Goal: Information Seeking & Learning: Understand process/instructions

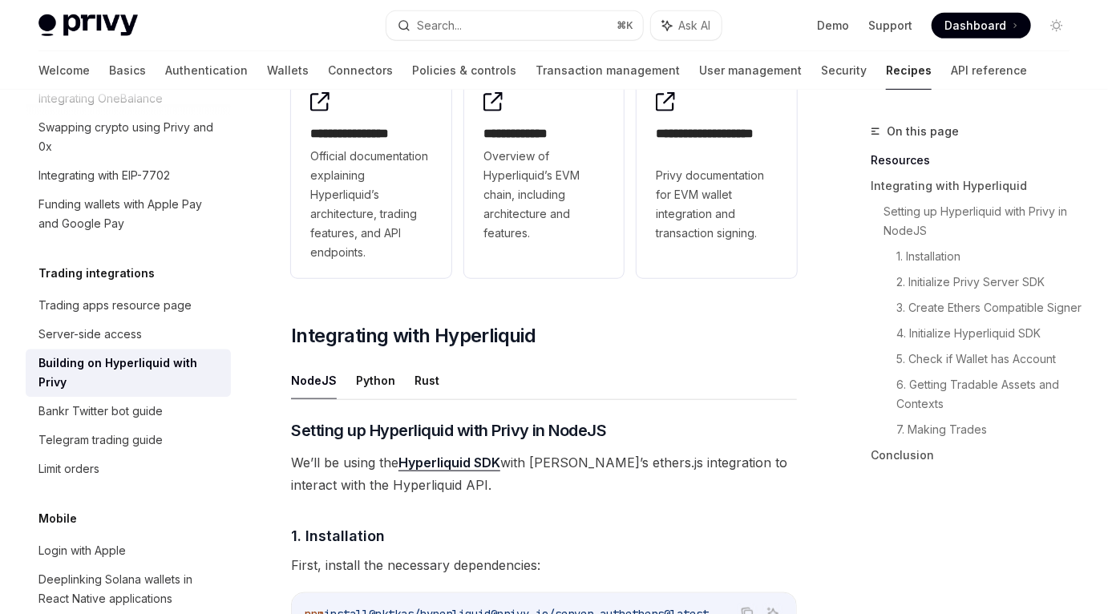
scroll to position [438, 0]
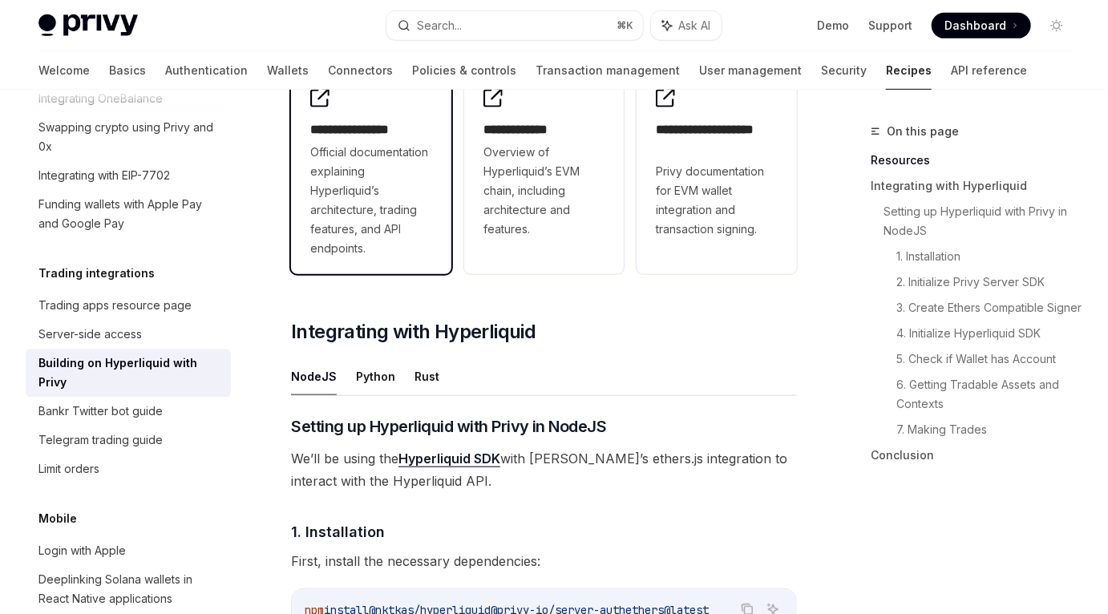
click at [382, 144] on span "Official documentation explaining Hyperliquid’s architecture, trading features,…" at bounding box center [371, 200] width 122 height 115
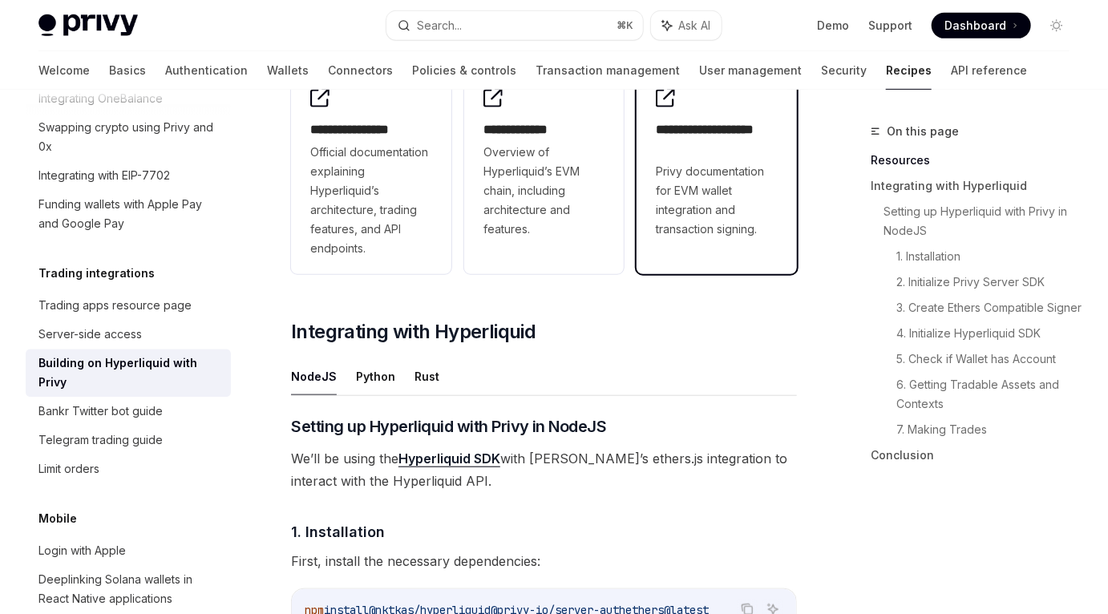
click at [652, 234] on div "**********" at bounding box center [716, 163] width 160 height 183
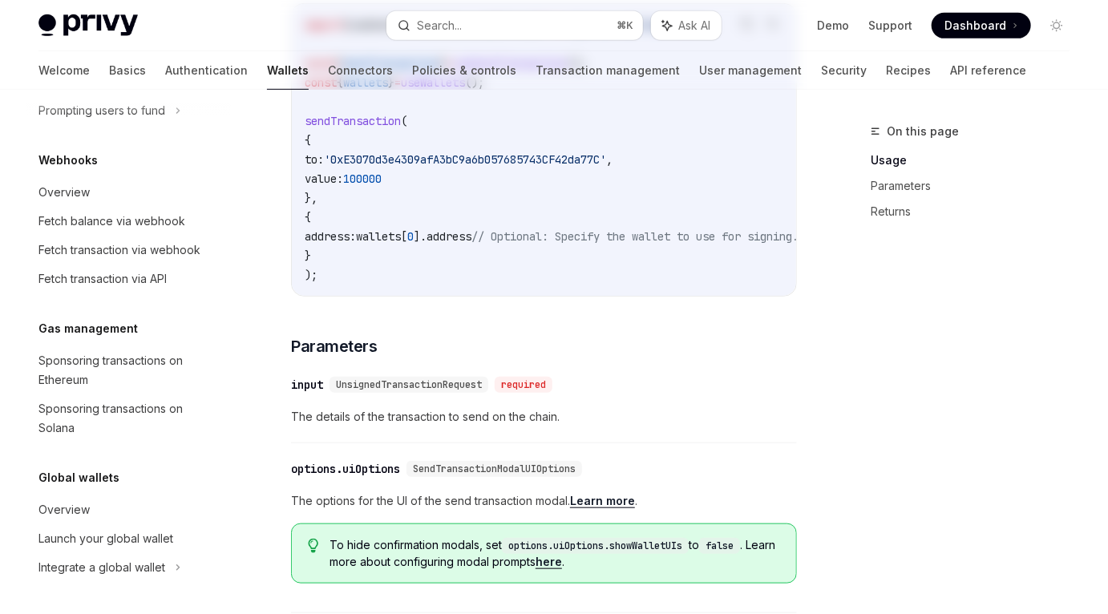
scroll to position [219, 0]
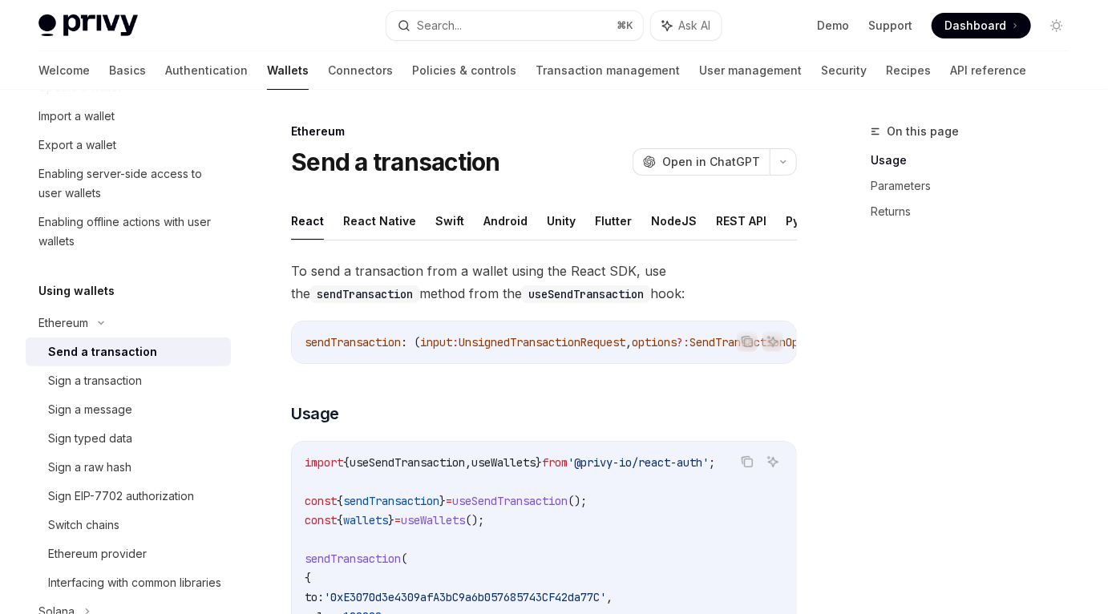
type textarea "*"
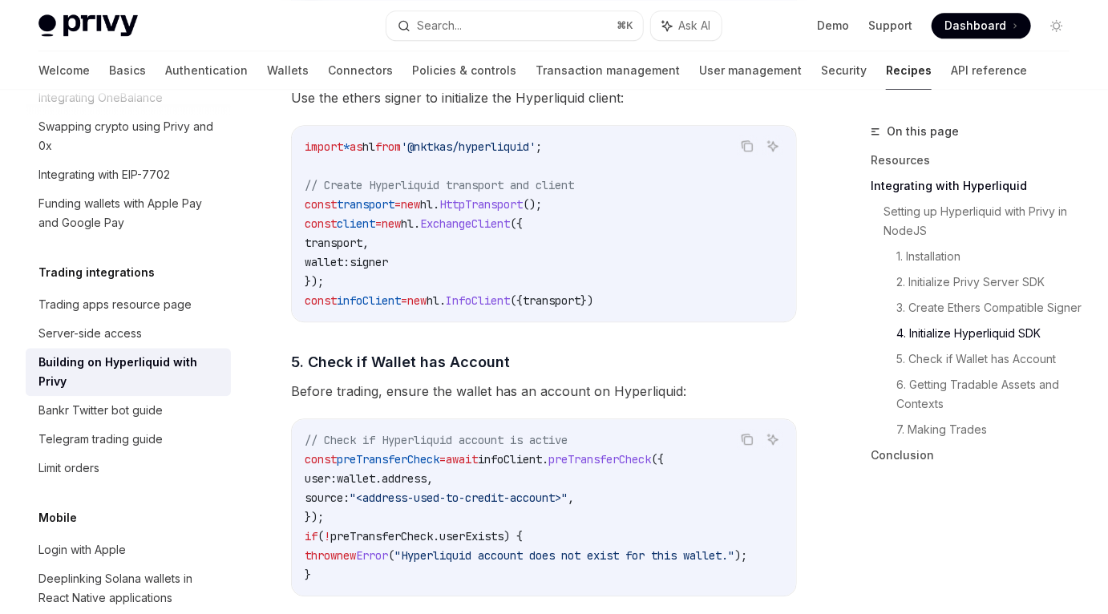
scroll to position [1779, 0]
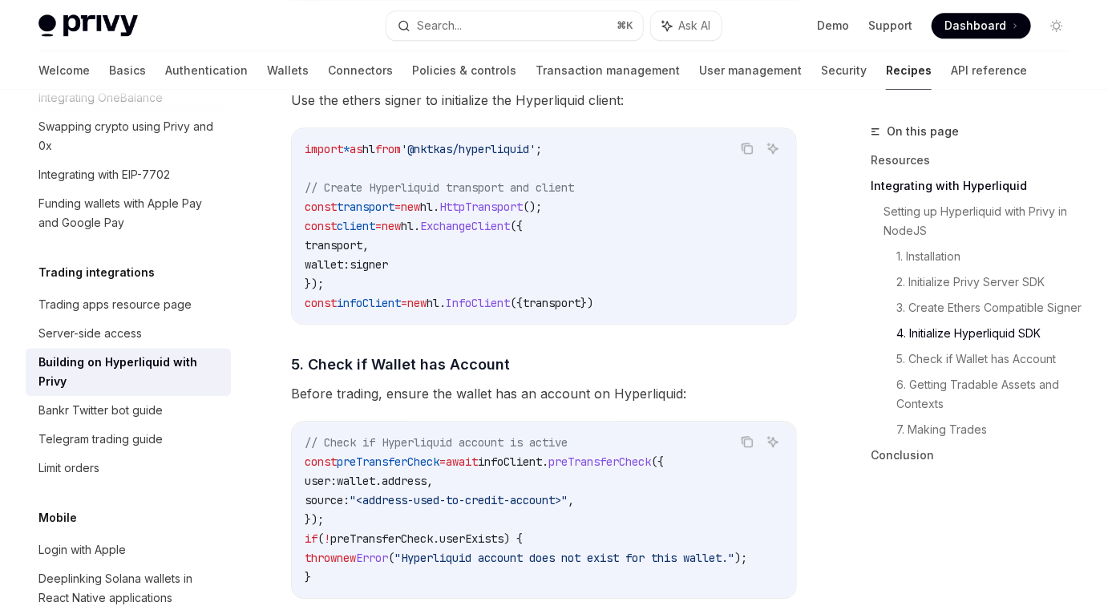
click at [616, 469] on span "preTransferCheck" at bounding box center [599, 461] width 103 height 14
copy span "preTransferCheck"
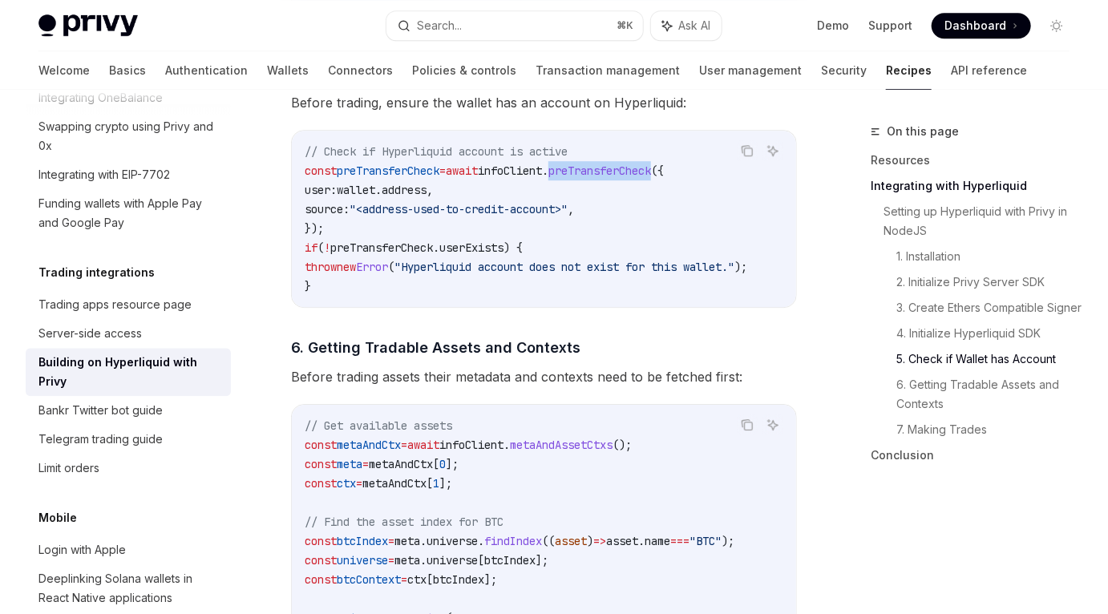
scroll to position [2070, 0]
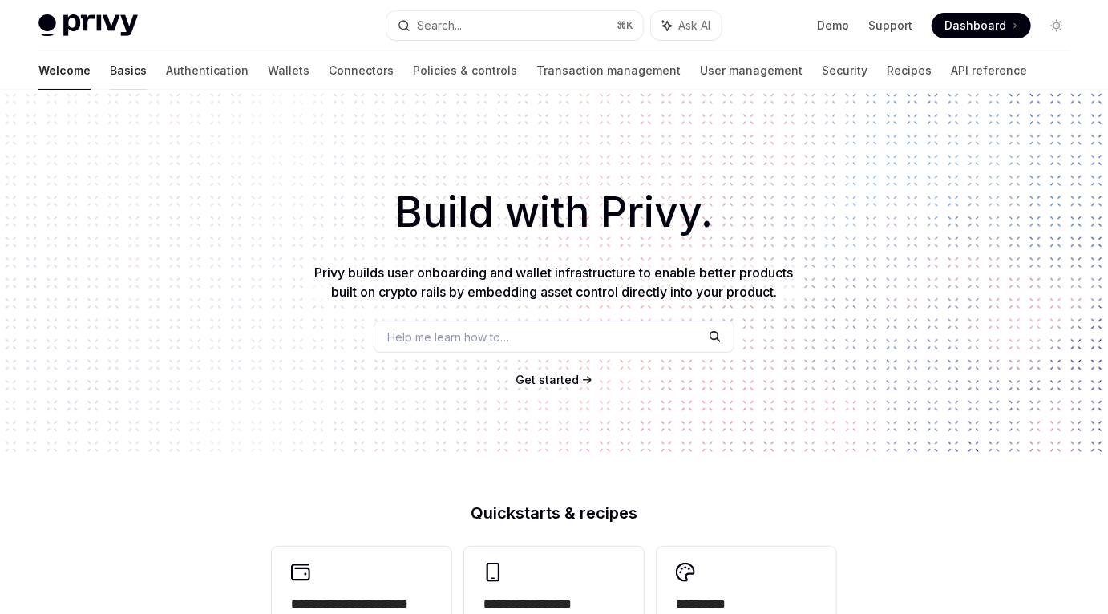
click at [110, 67] on link "Basics" at bounding box center [128, 70] width 37 height 38
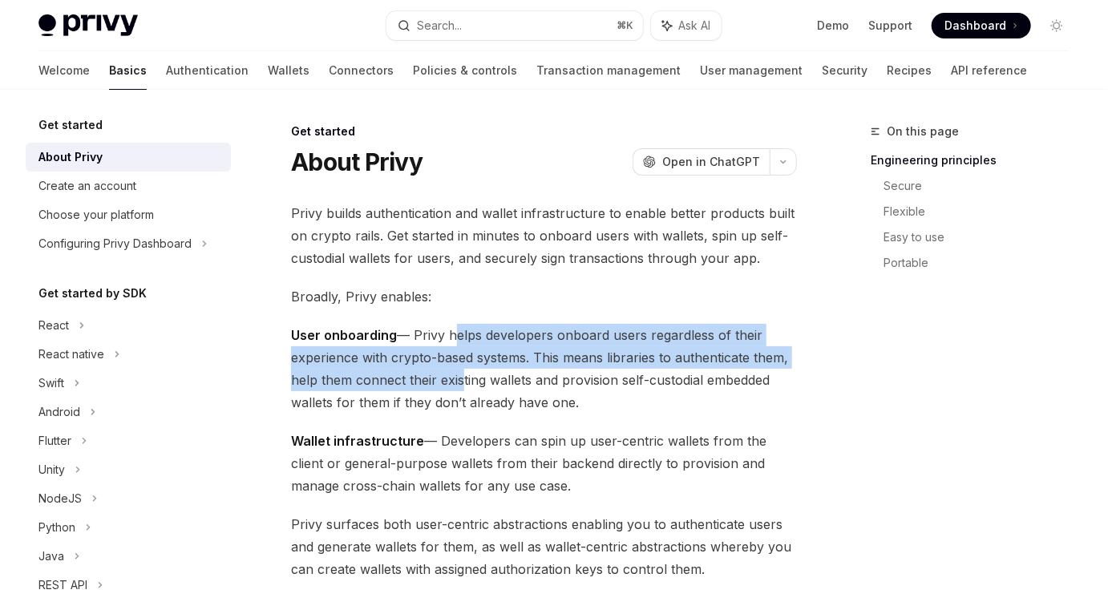
drag, startPoint x: 449, startPoint y: 332, endPoint x: 455, endPoint y: 374, distance: 43.0
click at [456, 374] on span "User onboarding — Privy helps developers onboard users regardless of their expe…" at bounding box center [544, 369] width 506 height 90
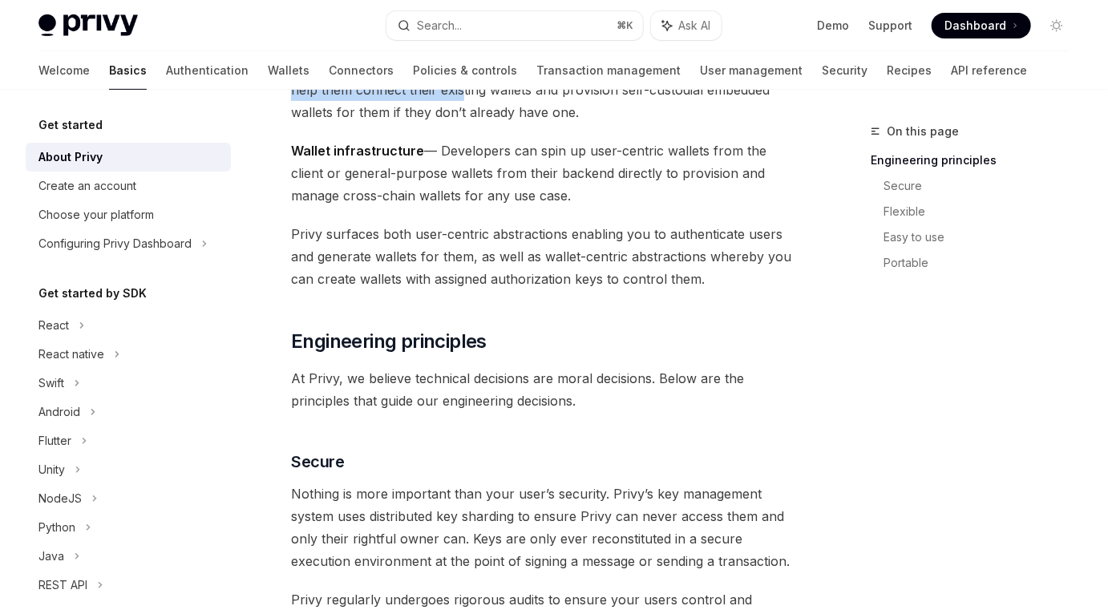
scroll to position [306, 0]
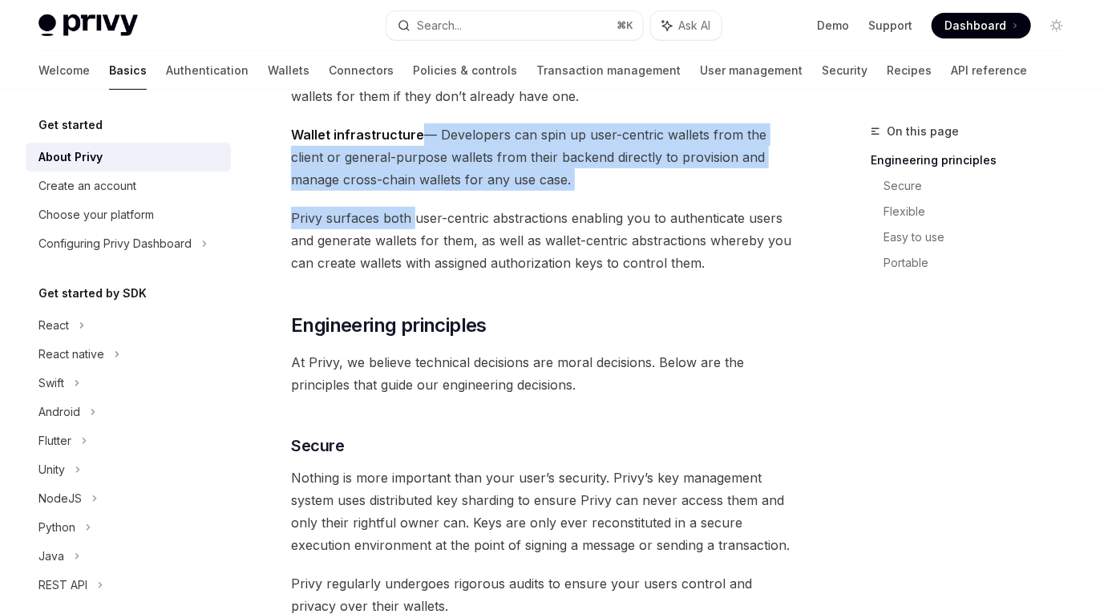
drag, startPoint x: 419, startPoint y: 135, endPoint x: 415, endPoint y: 220, distance: 85.1
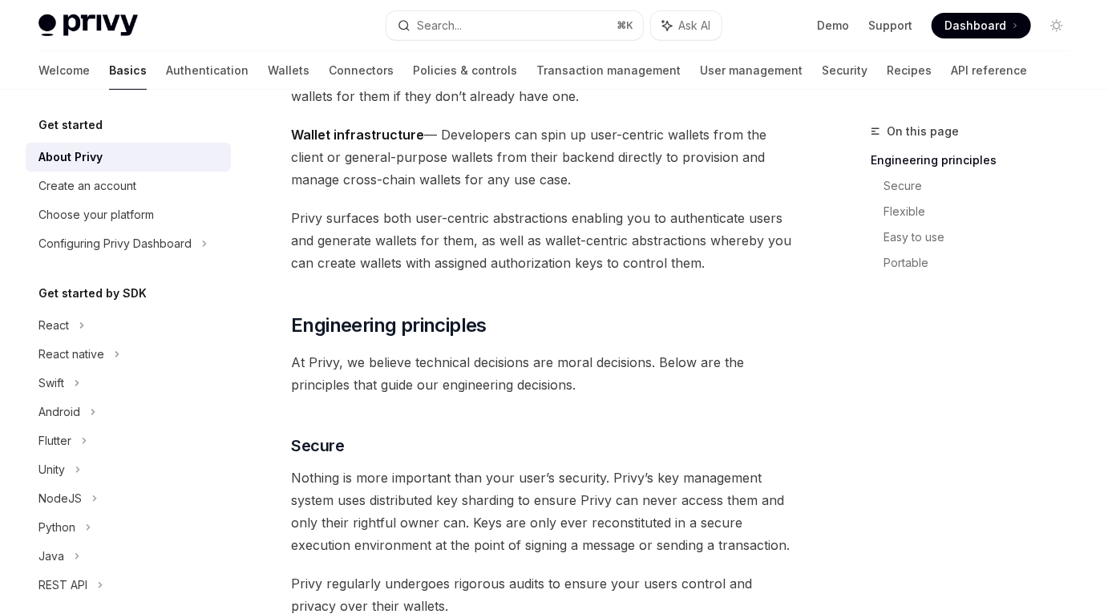
click at [418, 223] on span "Privy surfaces both user-centric abstractions enabling you to authenticate user…" at bounding box center [544, 240] width 506 height 67
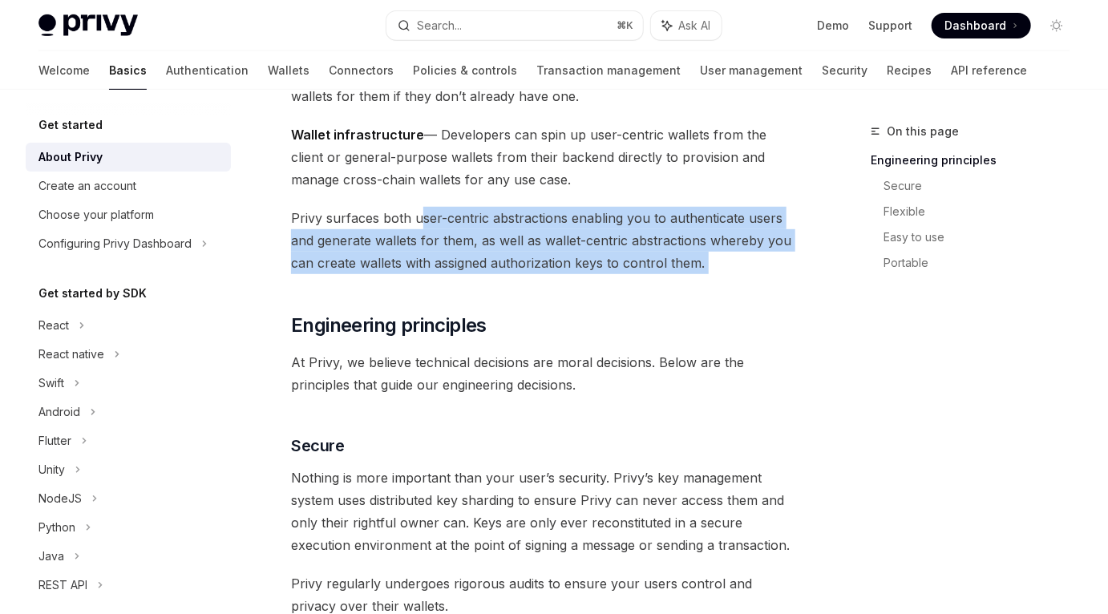
drag, startPoint x: 418, startPoint y: 218, endPoint x: 420, endPoint y: 283, distance: 65.0
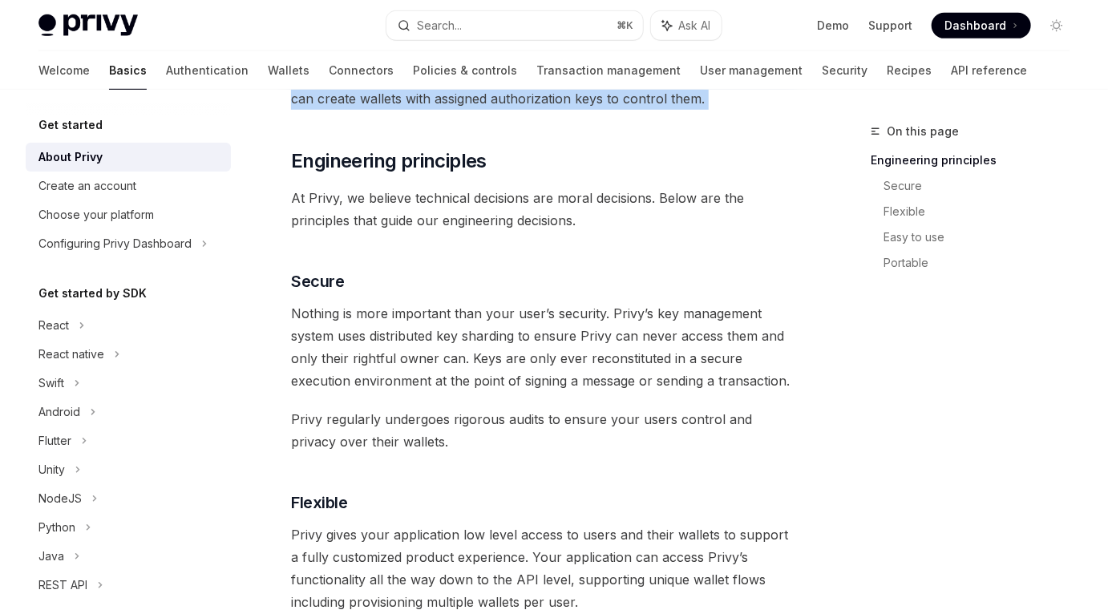
scroll to position [481, 0]
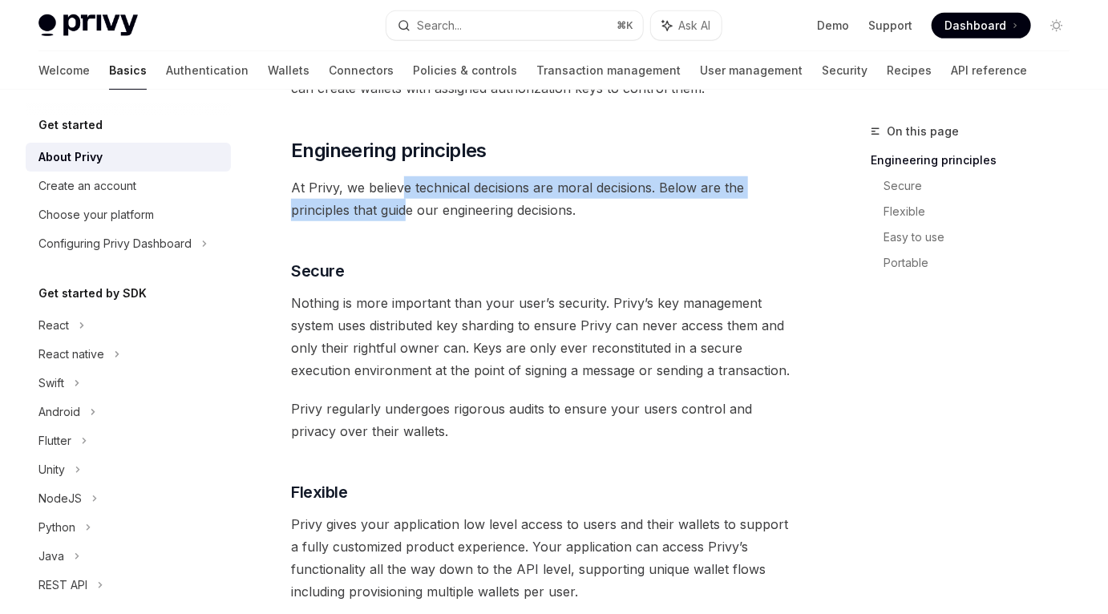
drag, startPoint x: 402, startPoint y: 188, endPoint x: 409, endPoint y: 210, distance: 22.6
click at [409, 210] on span "At Privy, we believe technical decisions are moral decisions. Below are the pri…" at bounding box center [544, 198] width 506 height 45
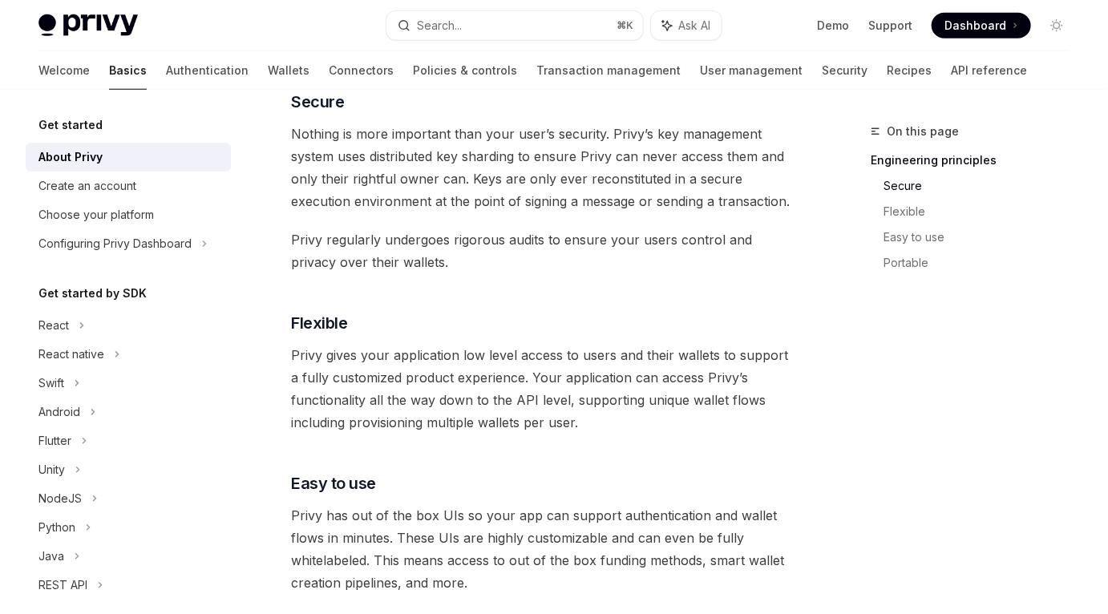
scroll to position [655, 0]
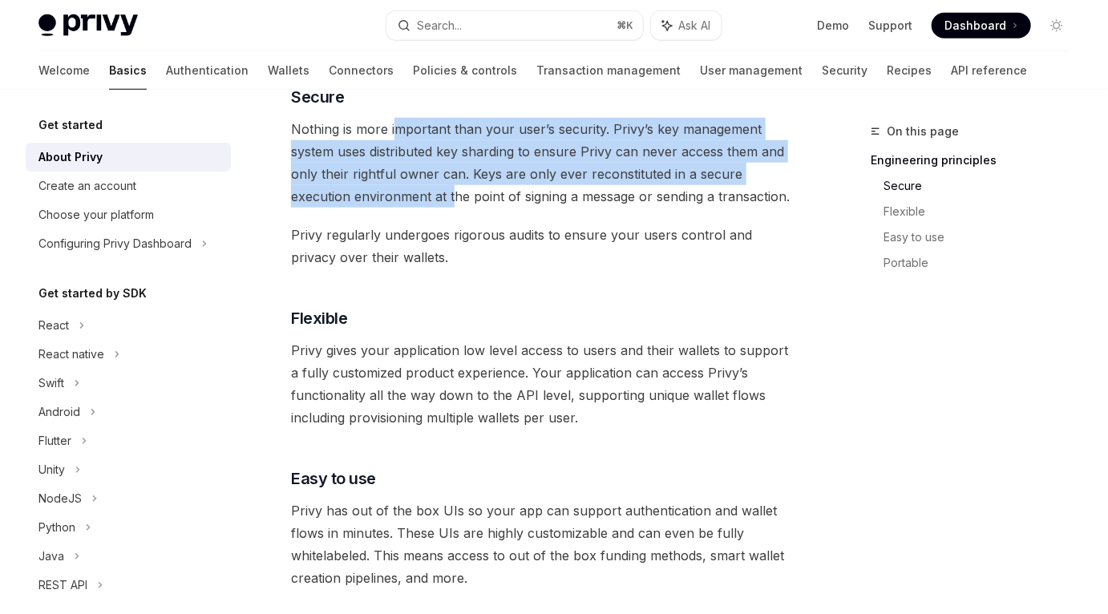
drag, startPoint x: 395, startPoint y: 127, endPoint x: 391, endPoint y: 190, distance: 62.6
click at [391, 190] on span "Nothing is more important than your user’s security. Privy’s key management sys…" at bounding box center [544, 163] width 506 height 90
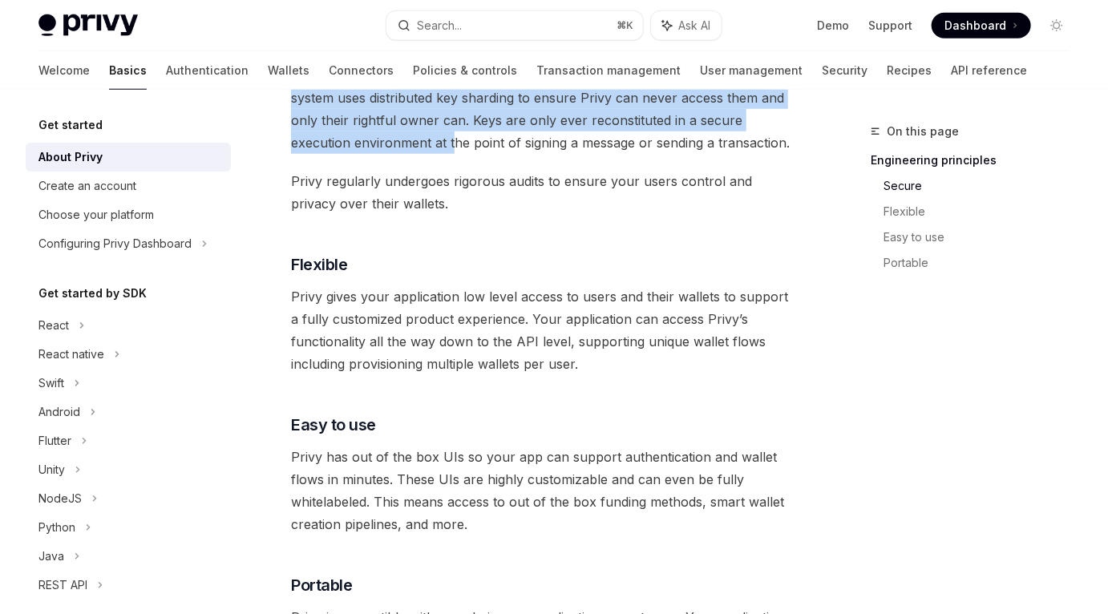
scroll to position [714, 0]
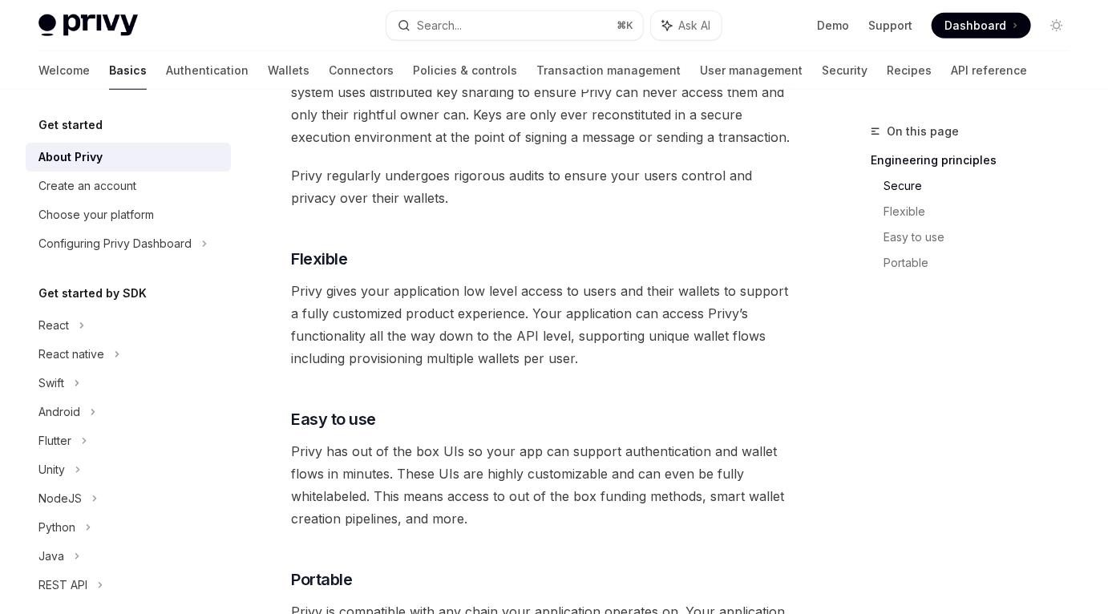
drag, startPoint x: 365, startPoint y: 178, endPoint x: 370, endPoint y: 199, distance: 21.4
click at [370, 199] on span "Privy regularly undergoes rigorous audits to ensure your users control and priv…" at bounding box center [544, 186] width 506 height 45
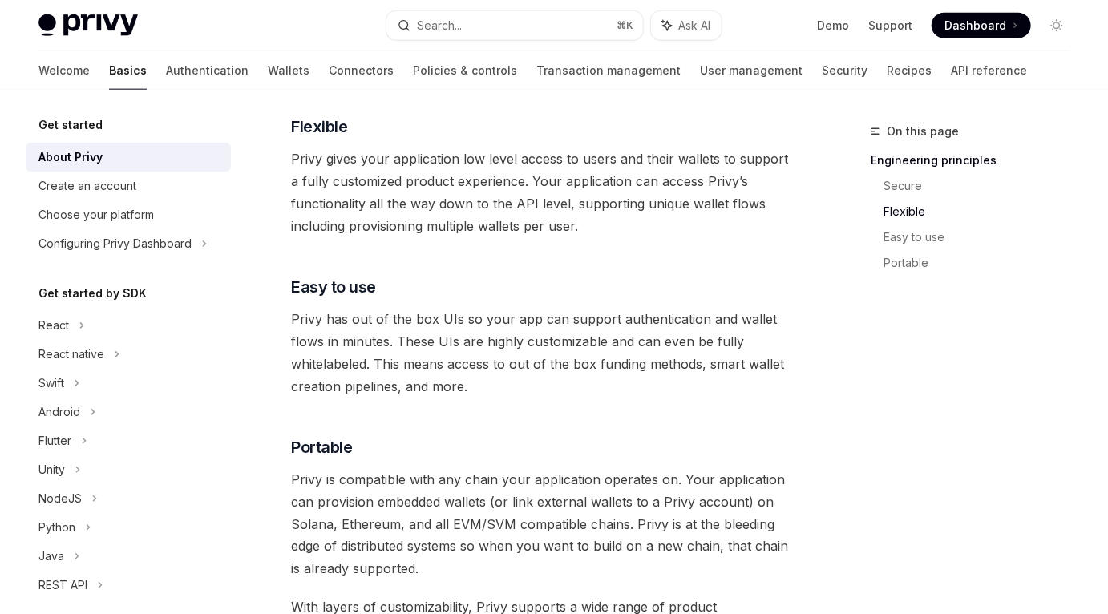
scroll to position [854, 0]
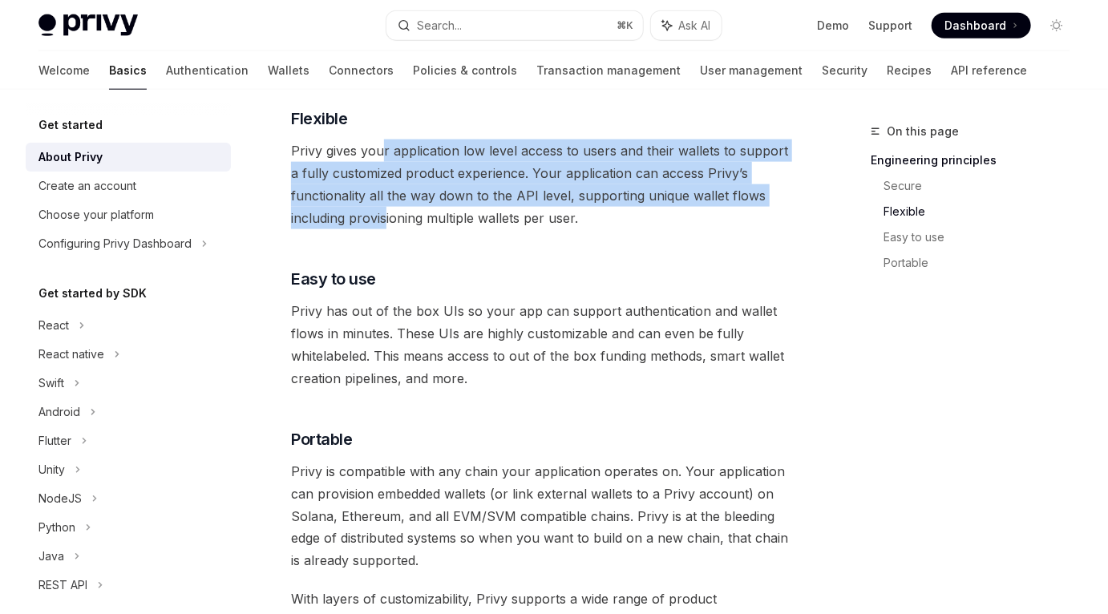
drag, startPoint x: 383, startPoint y: 149, endPoint x: 384, endPoint y: 225, distance: 76.1
click at [385, 225] on span "Privy gives your application low level access to users and their wallets to sup…" at bounding box center [544, 184] width 506 height 90
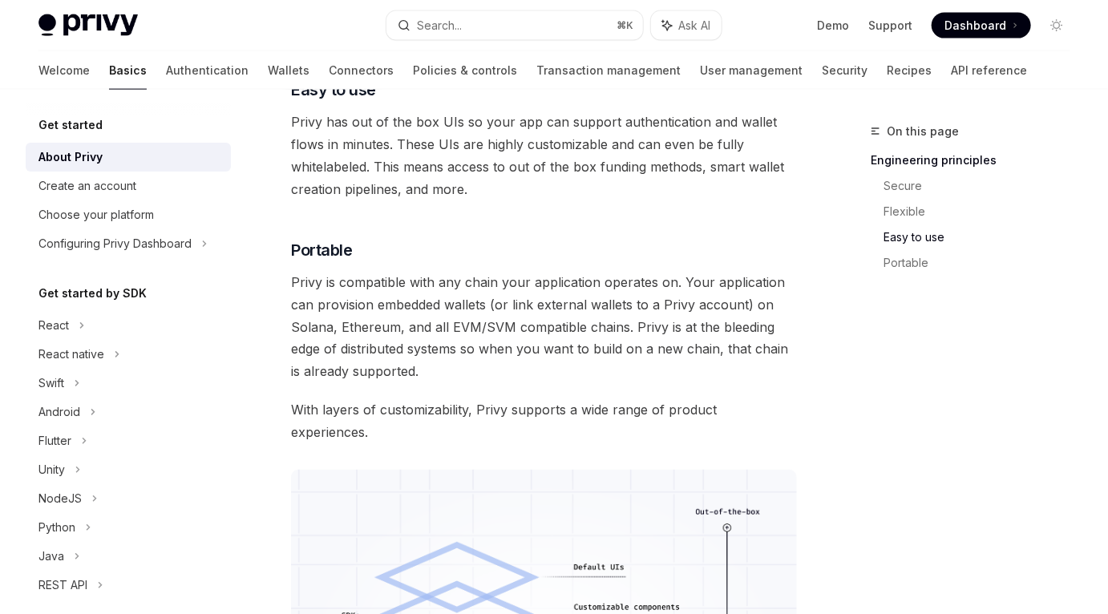
scroll to position [1039, 0]
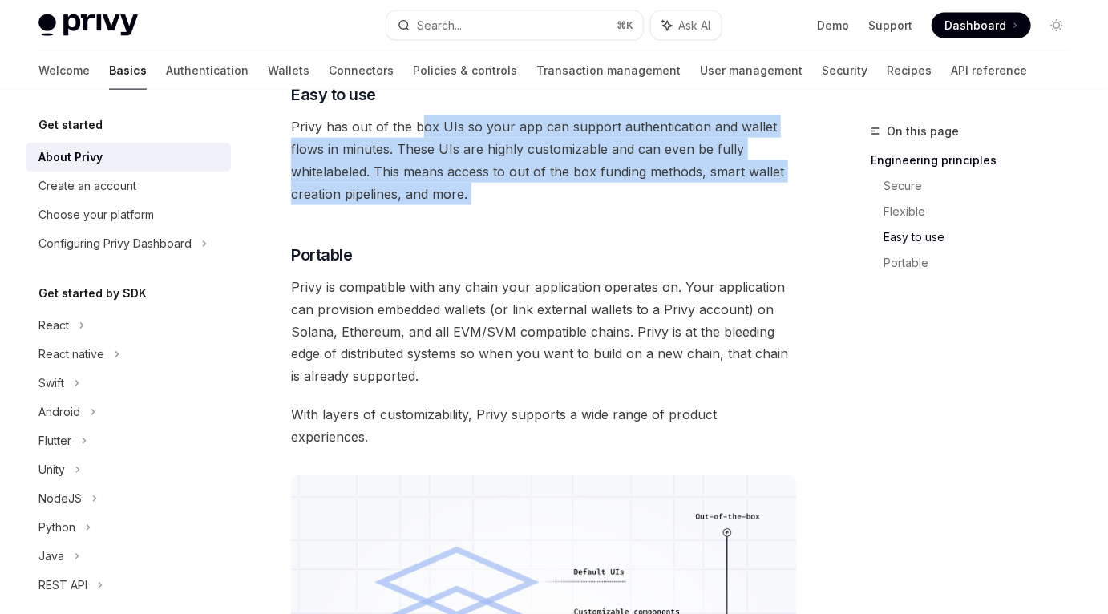
drag, startPoint x: 422, startPoint y: 116, endPoint x: 414, endPoint y: 216, distance: 100.6
click at [414, 216] on div "Privy builds authentication and wallet infrastructure to enable better products…" at bounding box center [544, -1] width 506 height 1673
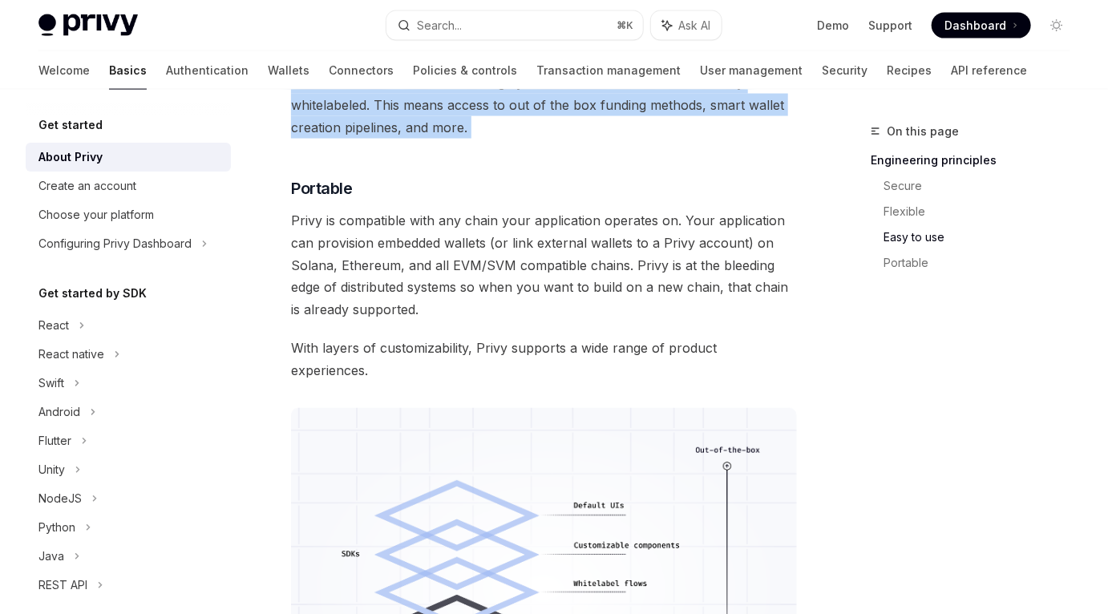
scroll to position [1108, 0]
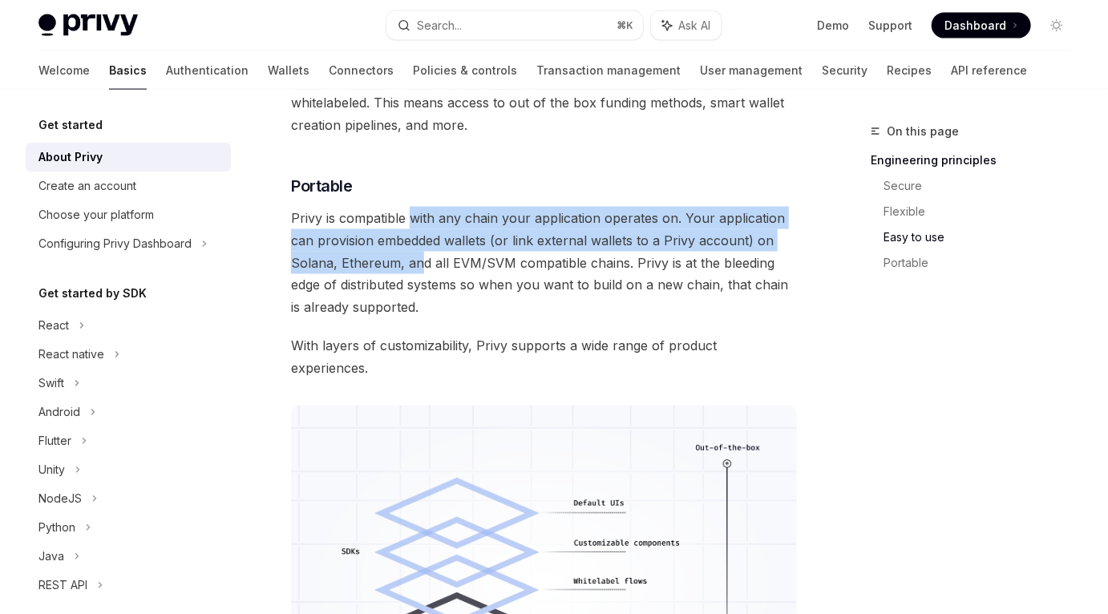
drag, startPoint x: 414, startPoint y: 216, endPoint x: 416, endPoint y: 260, distance: 44.1
click at [416, 260] on span "Privy is compatible with any chain your application operates on. Your applicati…" at bounding box center [544, 263] width 506 height 112
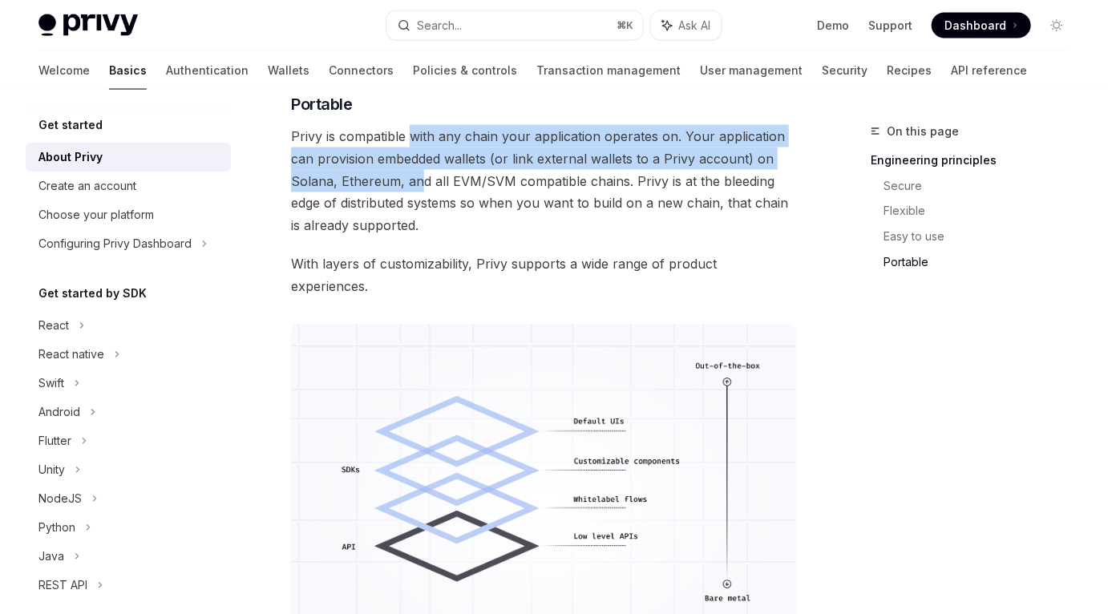
scroll to position [1191, 0]
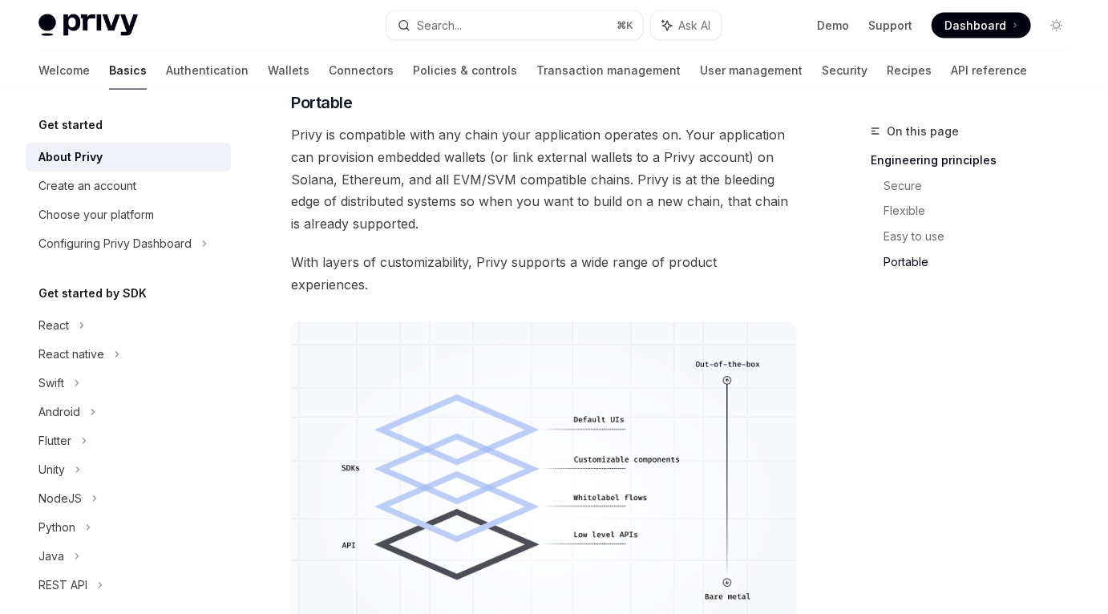
click at [427, 172] on span "Privy is compatible with any chain your application operates on. Your applicati…" at bounding box center [544, 179] width 506 height 112
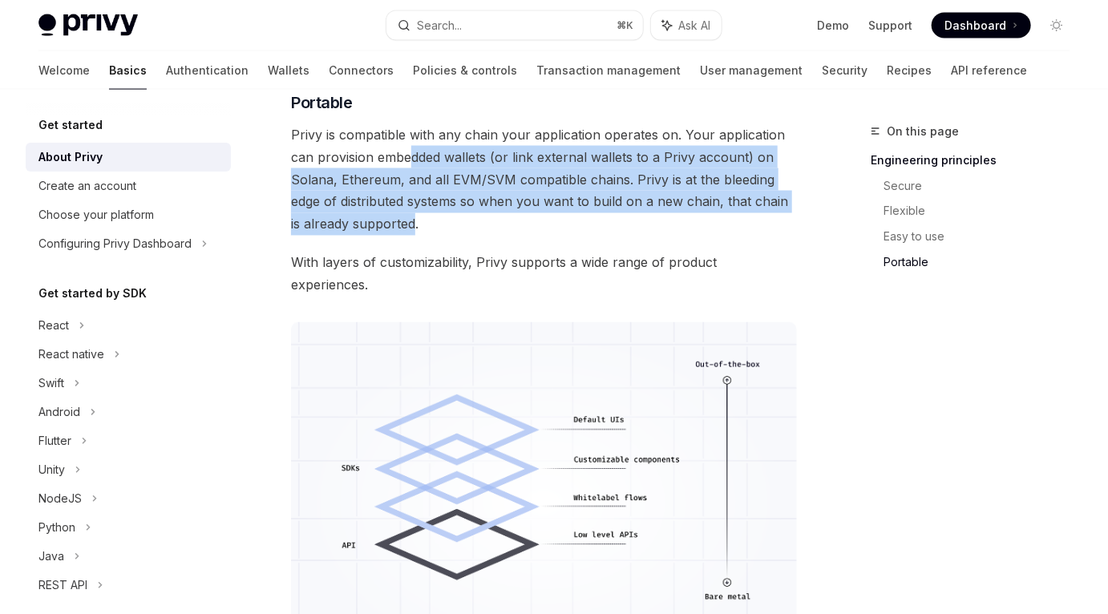
drag, startPoint x: 408, startPoint y: 155, endPoint x: 413, endPoint y: 222, distance: 67.5
click at [413, 222] on span "Privy is compatible with any chain your application operates on. Your applicati…" at bounding box center [544, 179] width 506 height 112
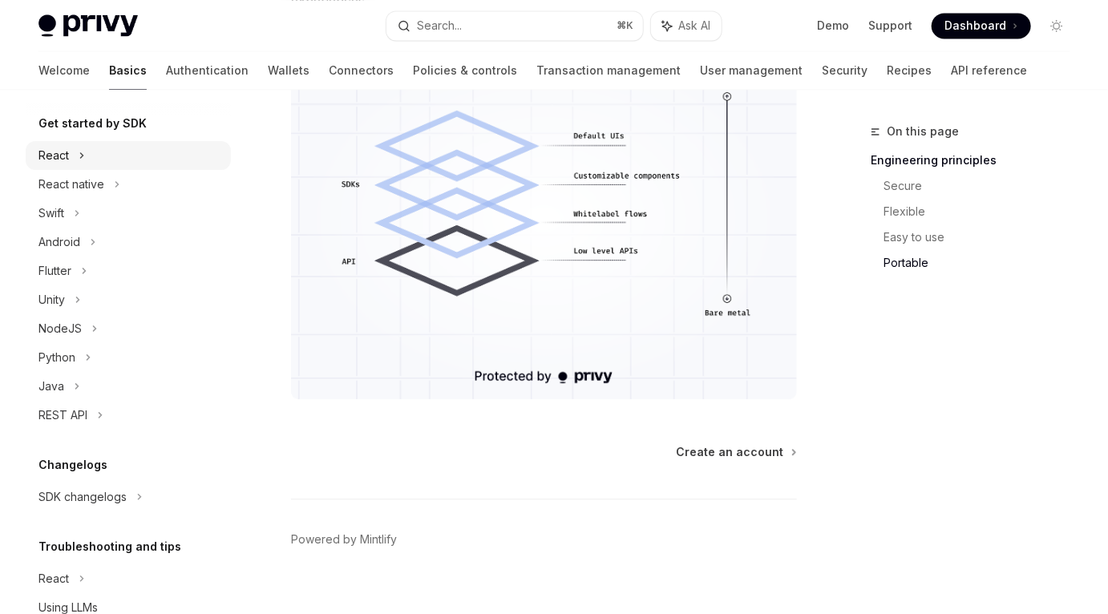
scroll to position [238, 0]
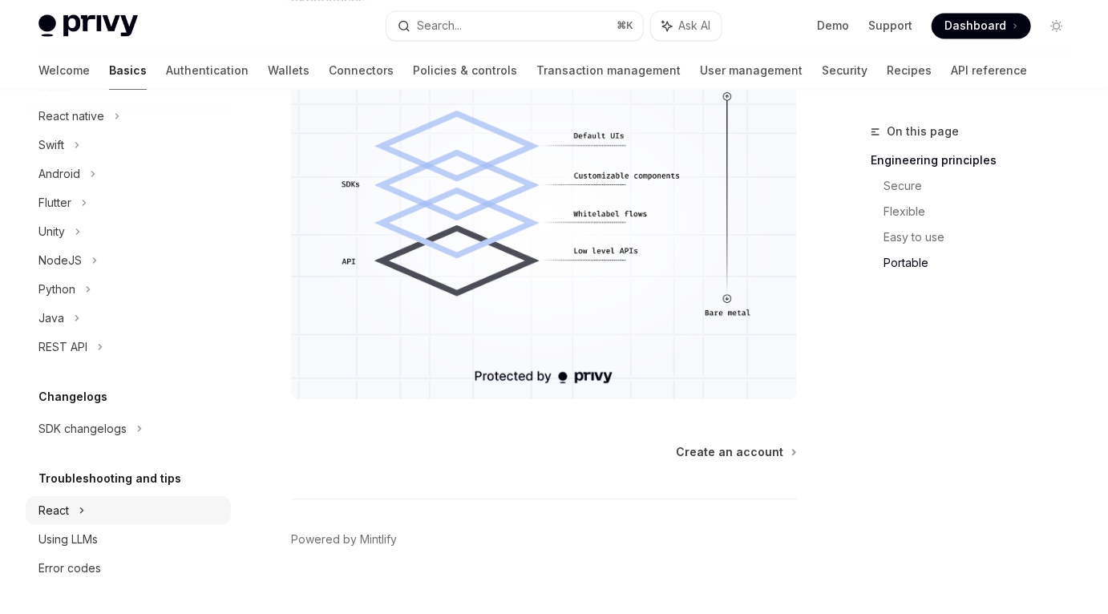
click at [127, 102] on div "React" at bounding box center [128, 87] width 205 height 29
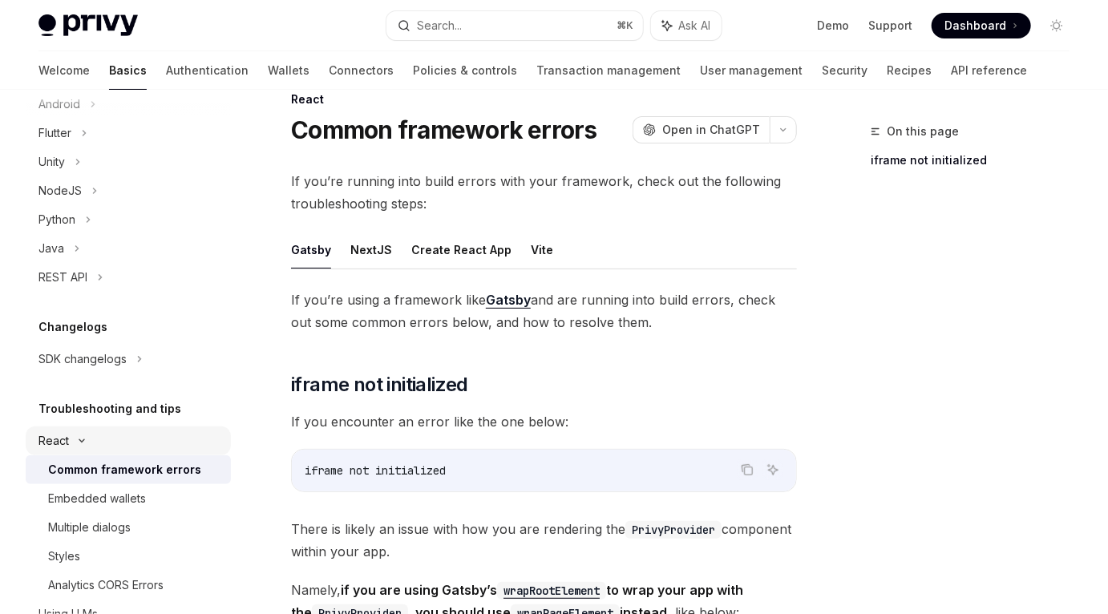
scroll to position [307, 0]
click at [157, 33] on div "SDK changelogs" at bounding box center [128, 18] width 205 height 29
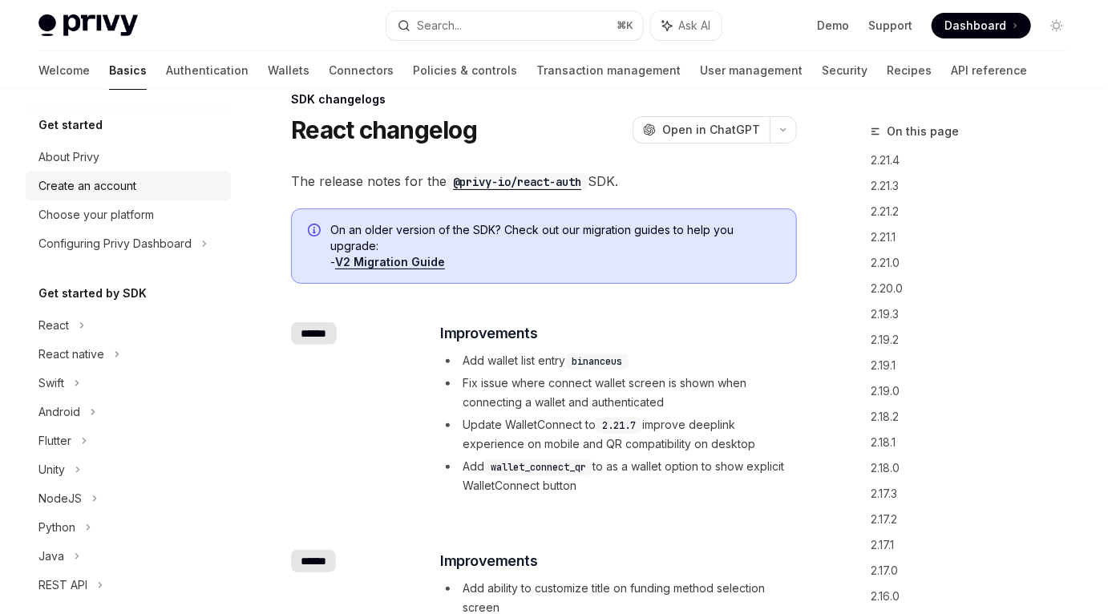
click at [174, 188] on div "Create an account" at bounding box center [129, 185] width 183 height 19
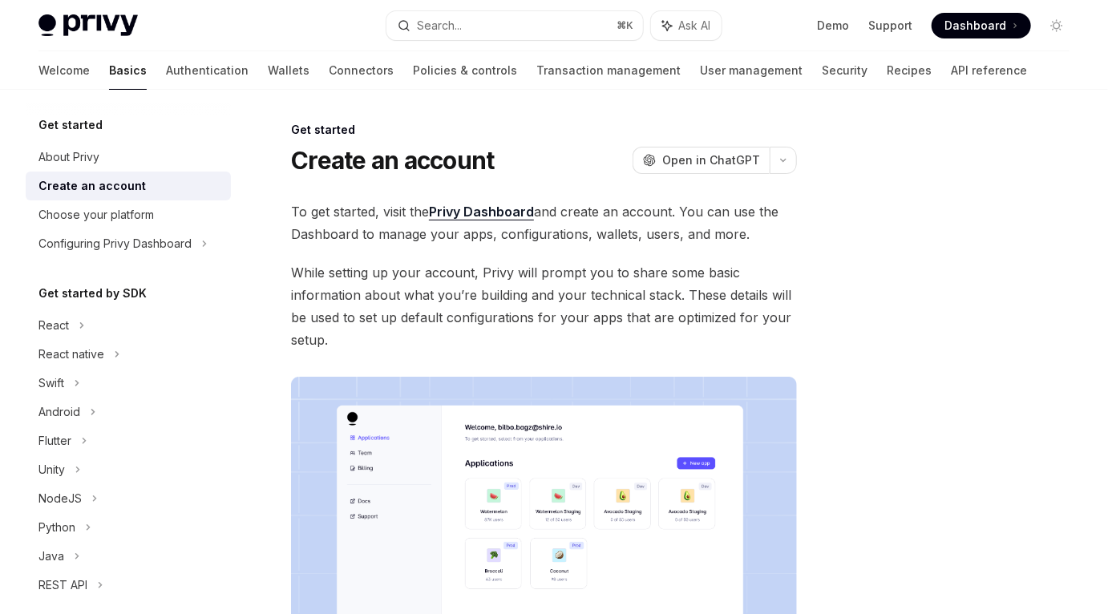
scroll to position [32, 0]
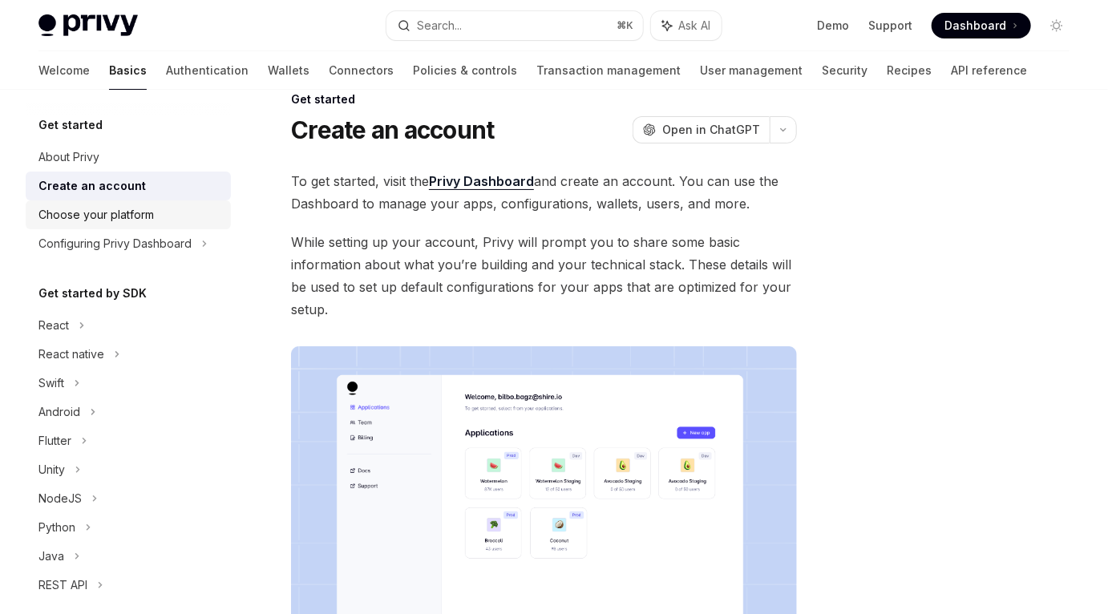
click at [196, 214] on div "Choose your platform" at bounding box center [129, 214] width 183 height 19
type textarea "*"
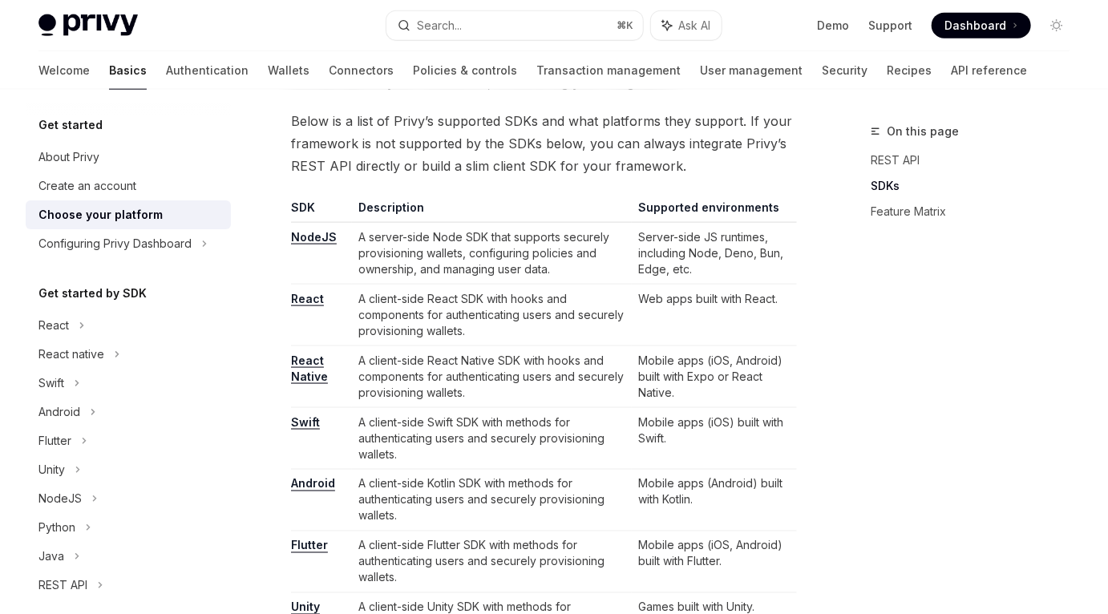
scroll to position [914, 0]
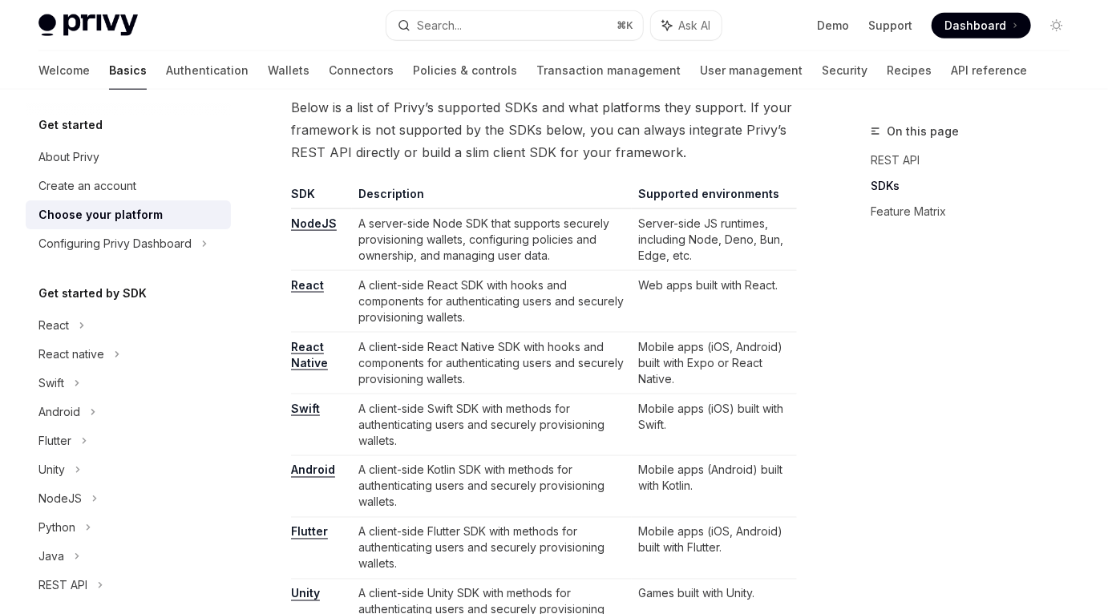
click at [328, 225] on link "NodeJS" at bounding box center [314, 223] width 46 height 14
